Goal: Transaction & Acquisition: Purchase product/service

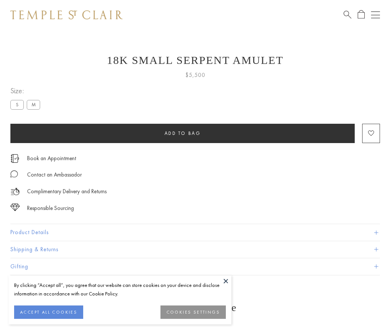
scroll to position [6, 0]
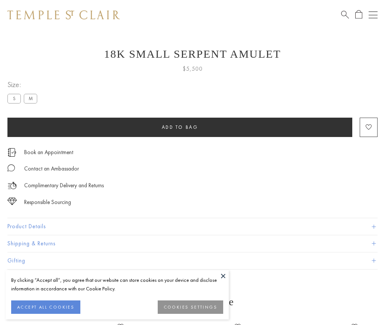
click at [180, 127] on span "Add to bag" at bounding box center [180, 127] width 36 height 6
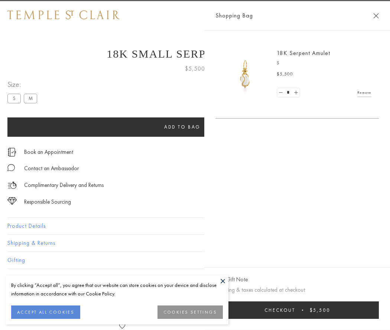
click at [297, 310] on button "Checkout $5,500" at bounding box center [298, 310] width 164 height 17
